Goal: Check status: Check status

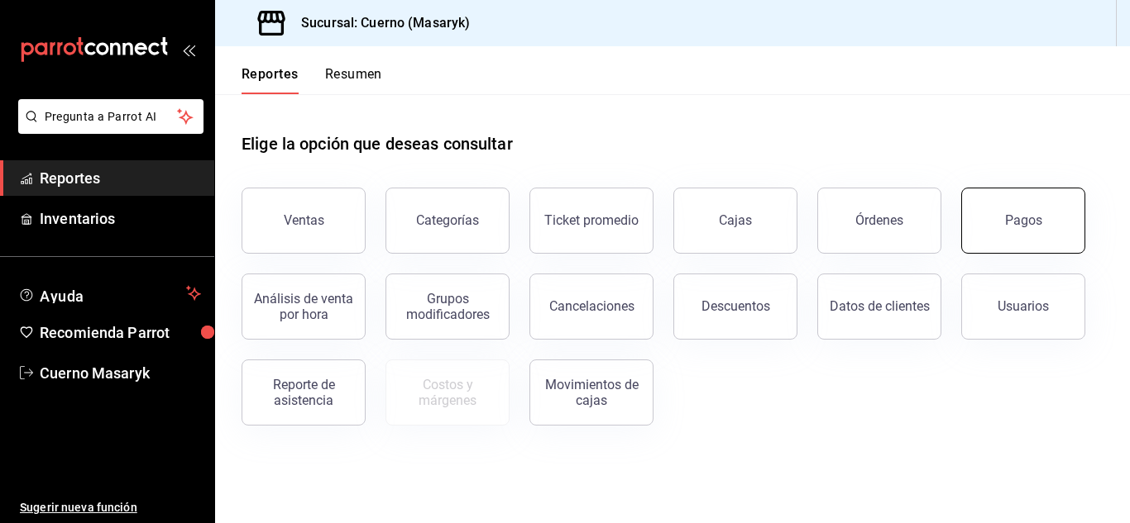
click at [1073, 207] on button "Pagos" at bounding box center [1023, 221] width 124 height 66
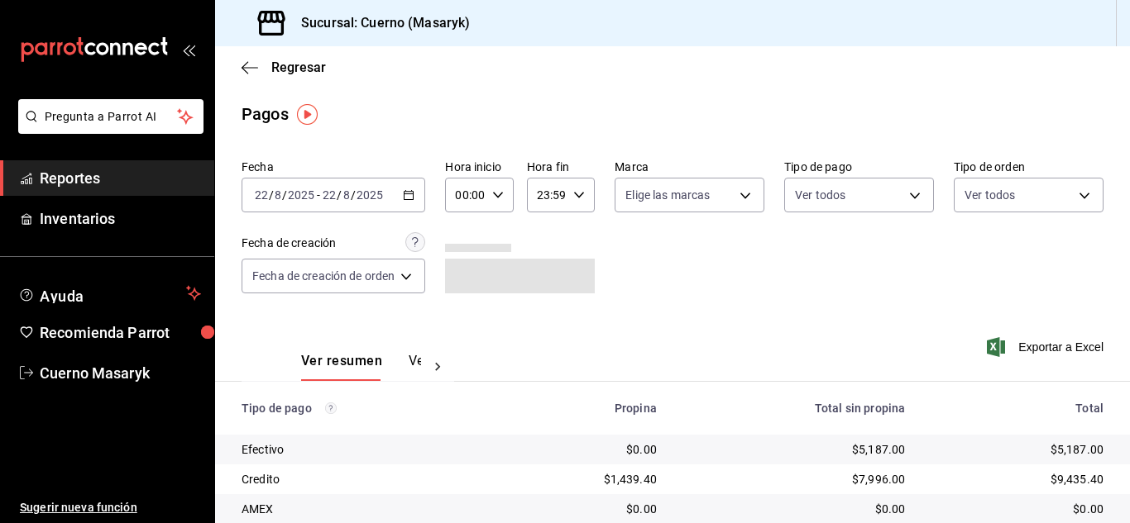
click at [504, 197] on div "00:00 Hora inicio" at bounding box center [479, 195] width 68 height 35
click at [461, 316] on span "06" at bounding box center [464, 309] width 7 height 13
type input "06:00"
click at [799, 308] on div at bounding box center [565, 261] width 1130 height 523
